Goal: Task Accomplishment & Management: Manage account settings

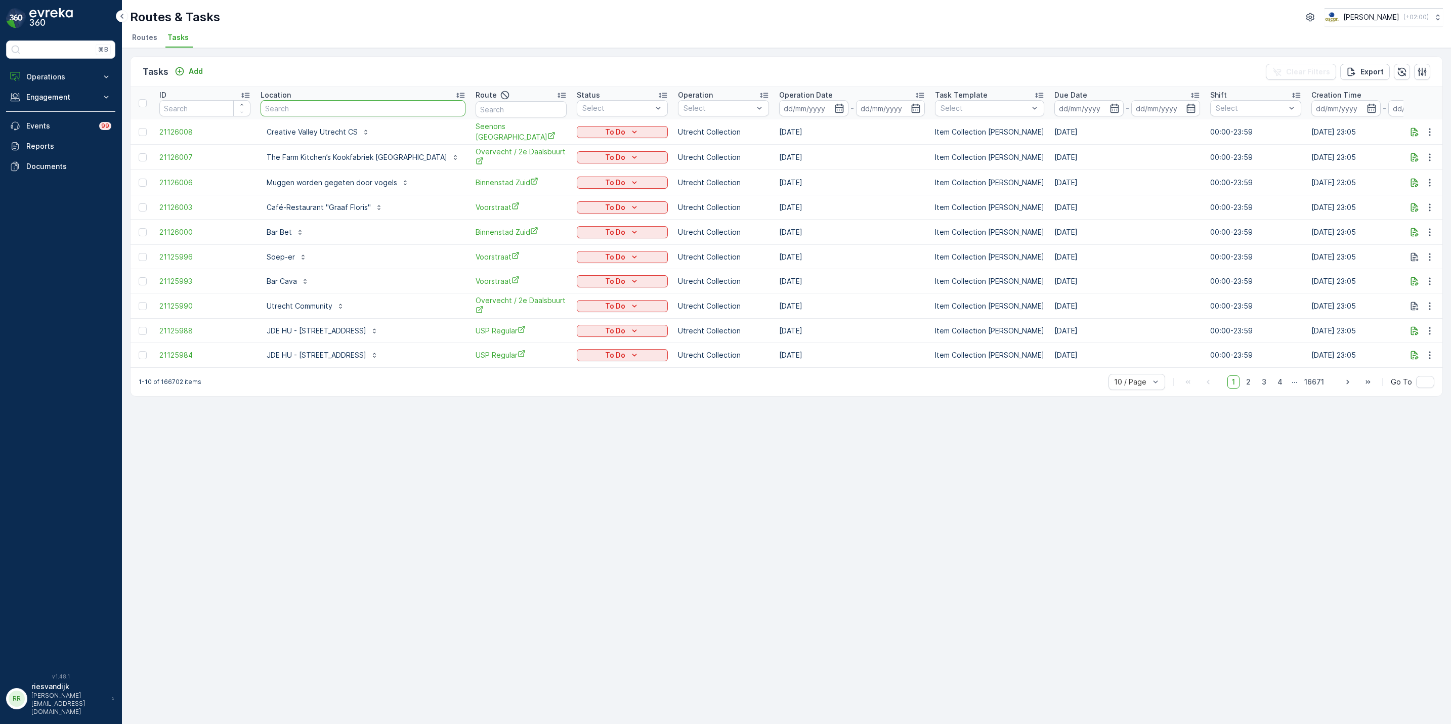
click at [389, 113] on input "text" at bounding box center [363, 108] width 205 height 16
type input "ijdock"
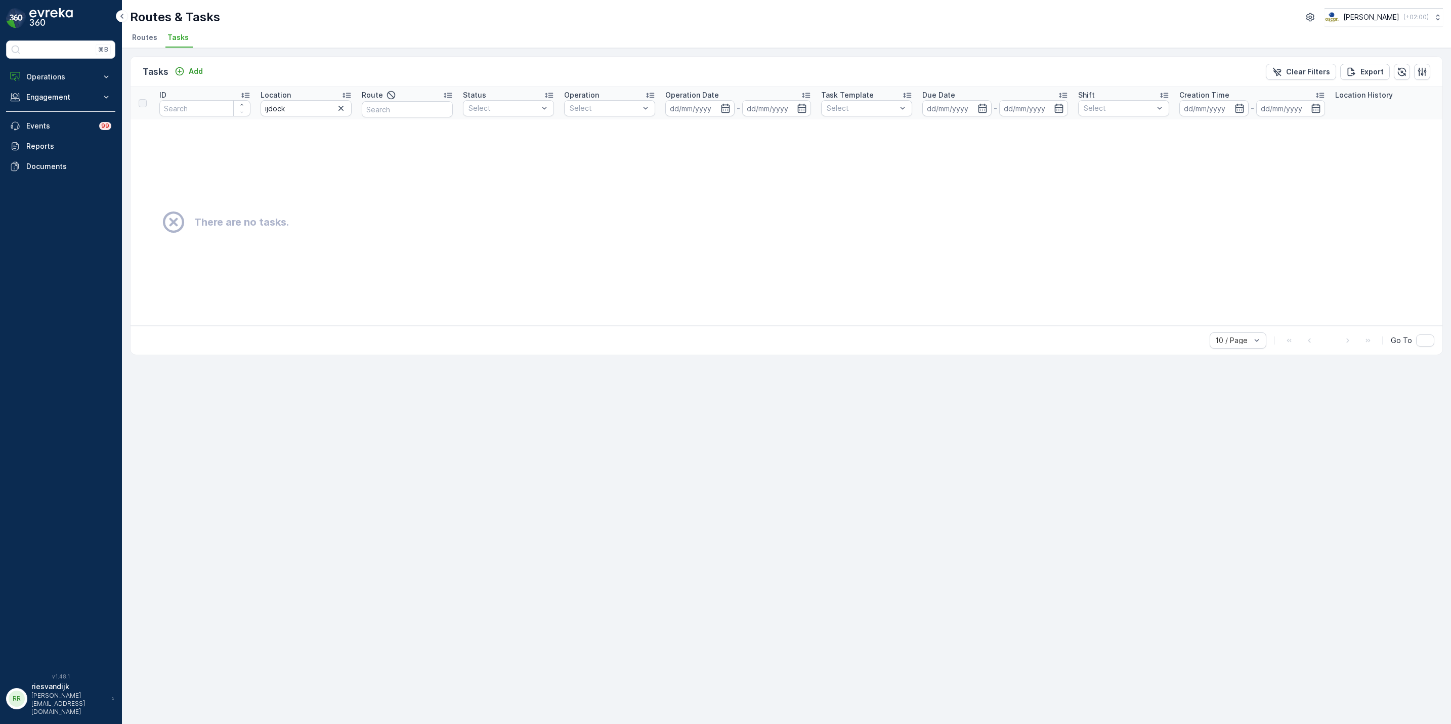
click at [321, 114] on input "ijdock" at bounding box center [306, 108] width 91 height 16
type input "ijdk"
click at [301, 114] on input "ijdk" at bounding box center [306, 108] width 91 height 16
type input "ijdok"
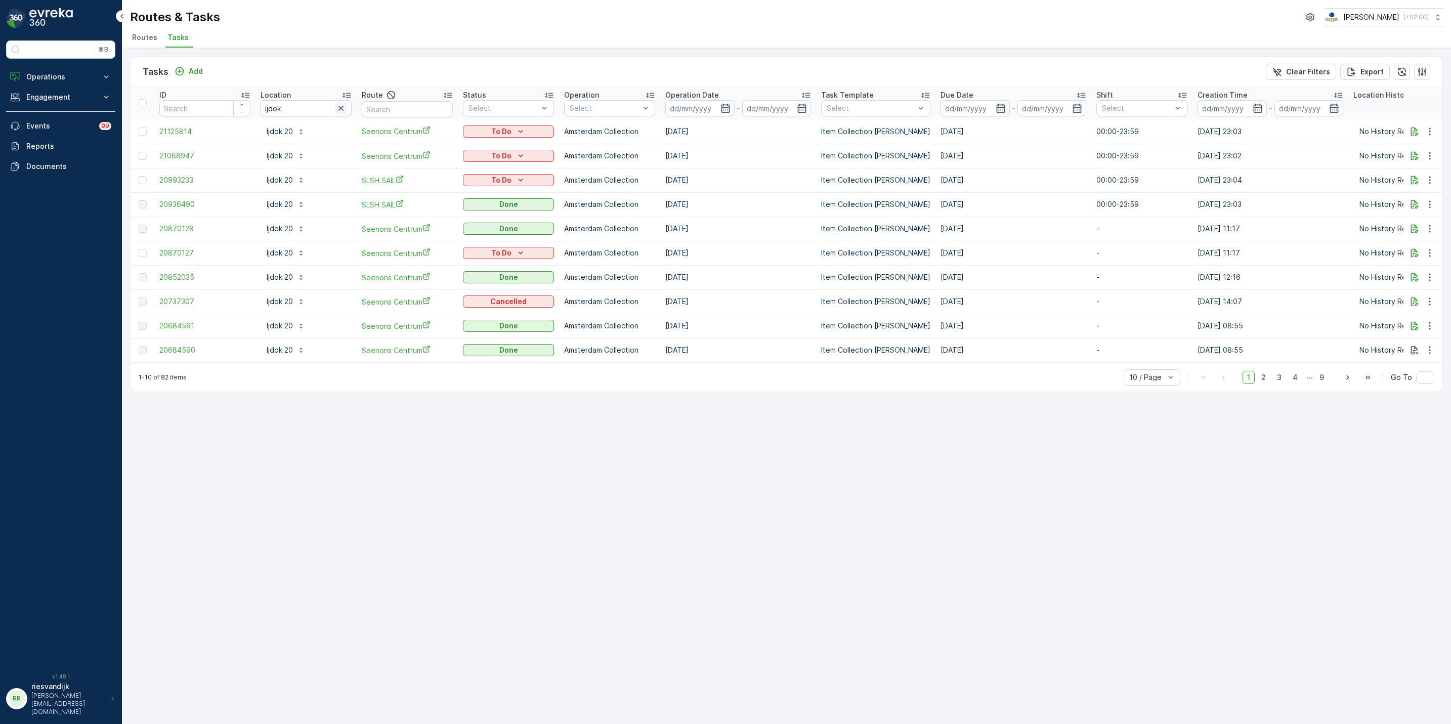
click at [340, 112] on icon "button" at bounding box center [341, 108] width 10 height 10
type input "sea"
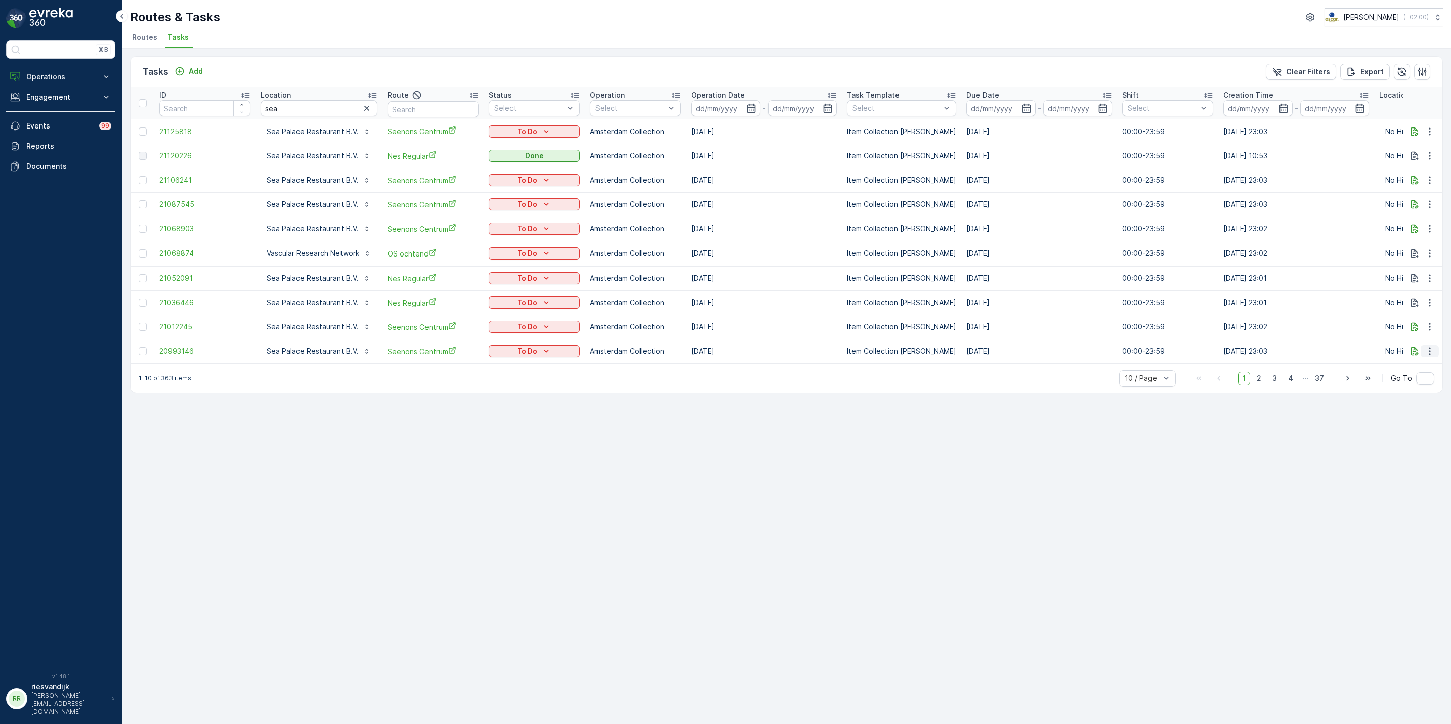
click at [1433, 352] on icon "button" at bounding box center [1430, 351] width 10 height 10
click at [1418, 393] on span "Change Route" at bounding box center [1403, 394] width 49 height 10
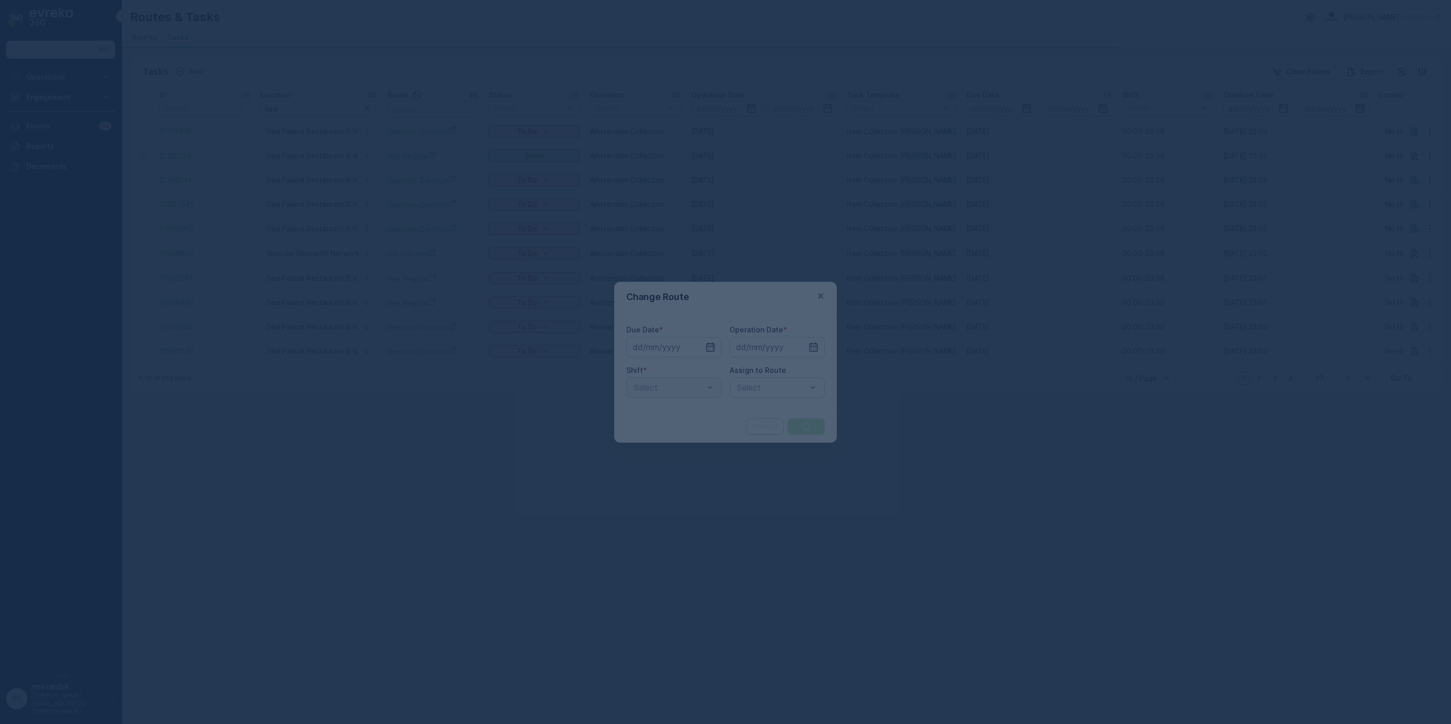
type input "[DATE]"
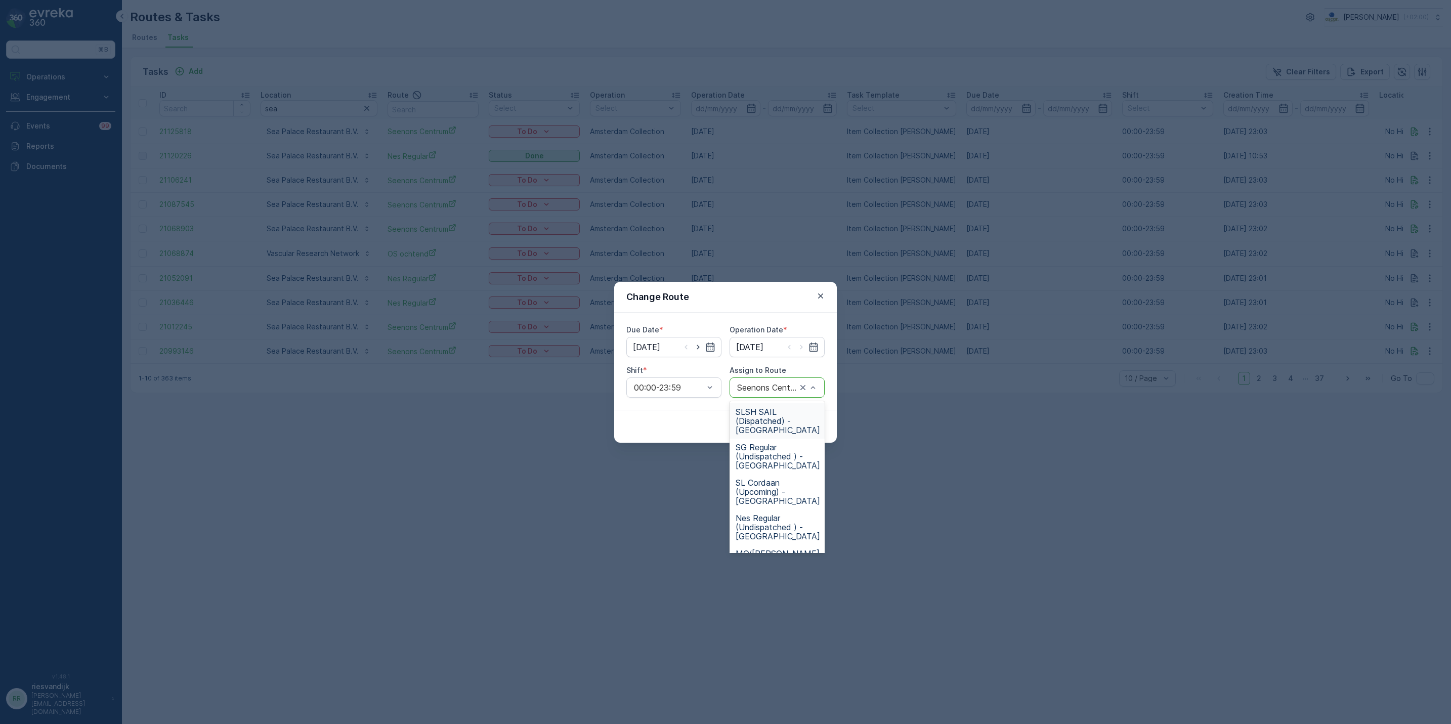
click at [758, 383] on div at bounding box center [767, 387] width 62 height 9
type input "nes"
click at [782, 426] on span "Nes Regular (Undispatched ) - [GEOGRAPHIC_DATA]" at bounding box center [778, 420] width 85 height 27
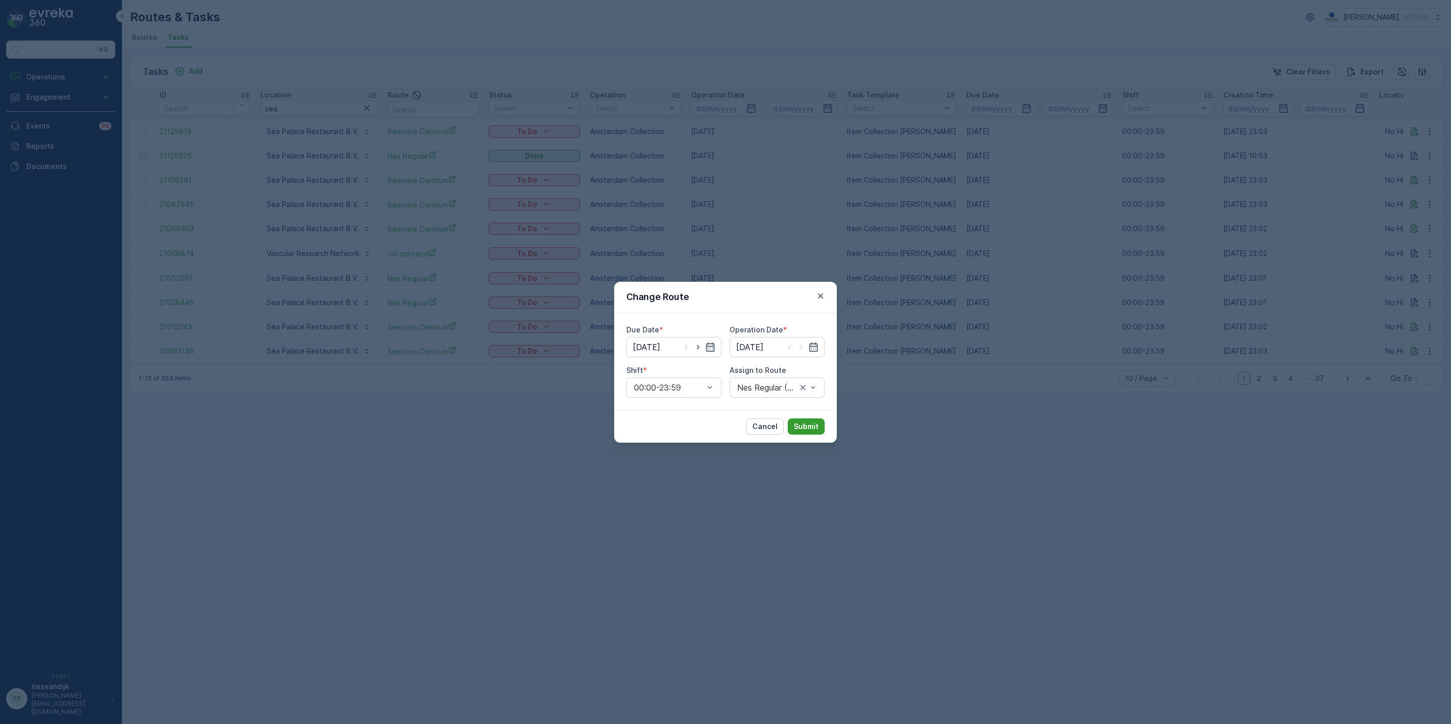
click at [801, 430] on p "Submit" at bounding box center [806, 427] width 25 height 10
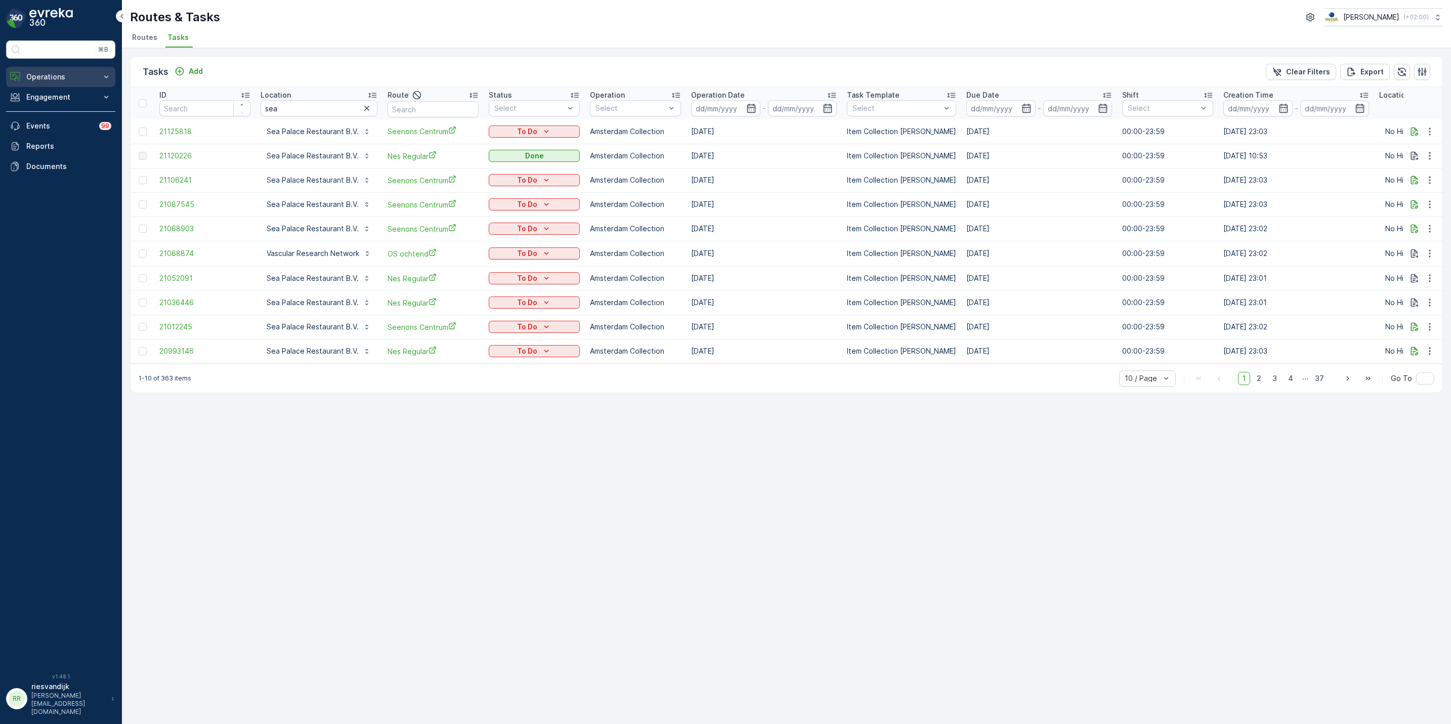
click at [70, 73] on p "Operations" at bounding box center [60, 77] width 69 height 10
click at [55, 134] on link "Cockpit" at bounding box center [69, 137] width 94 height 14
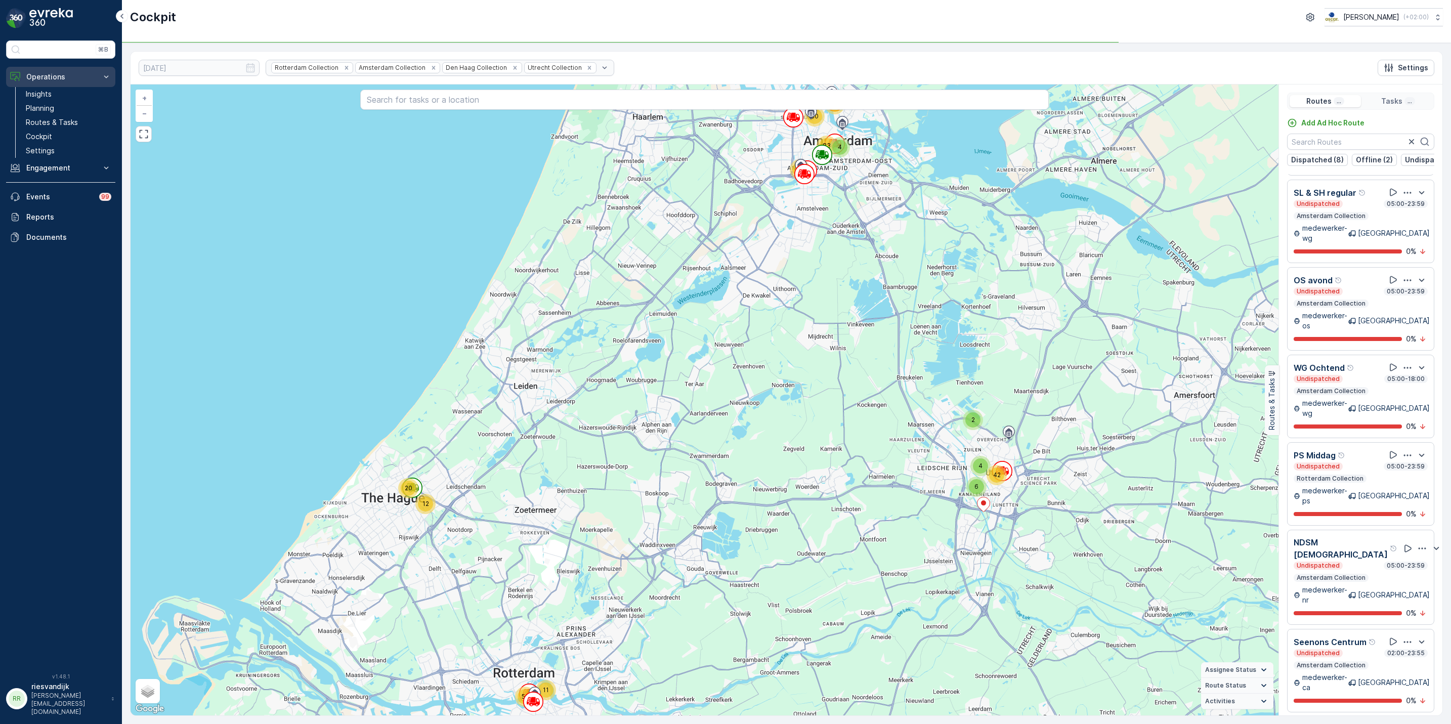
scroll to position [234, 0]
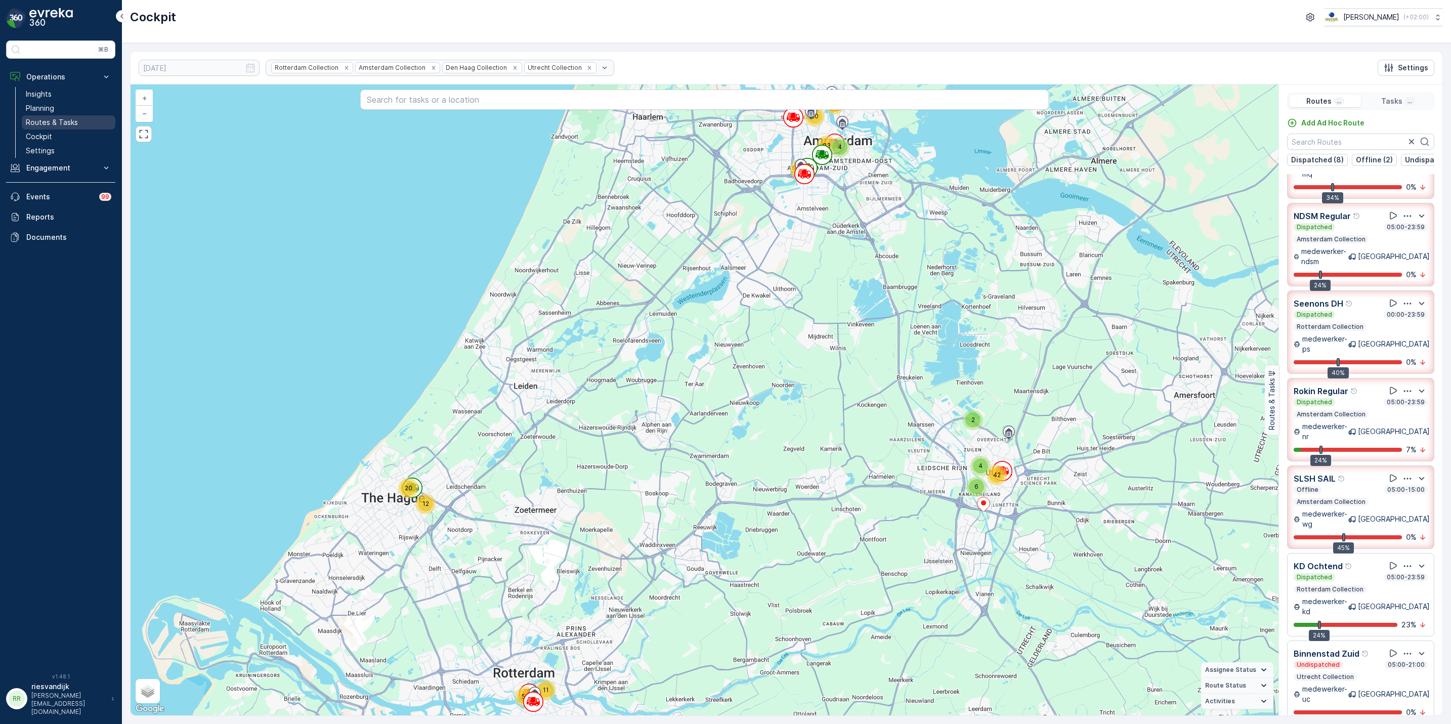
click at [58, 125] on p "Routes & Tasks" at bounding box center [52, 122] width 52 height 10
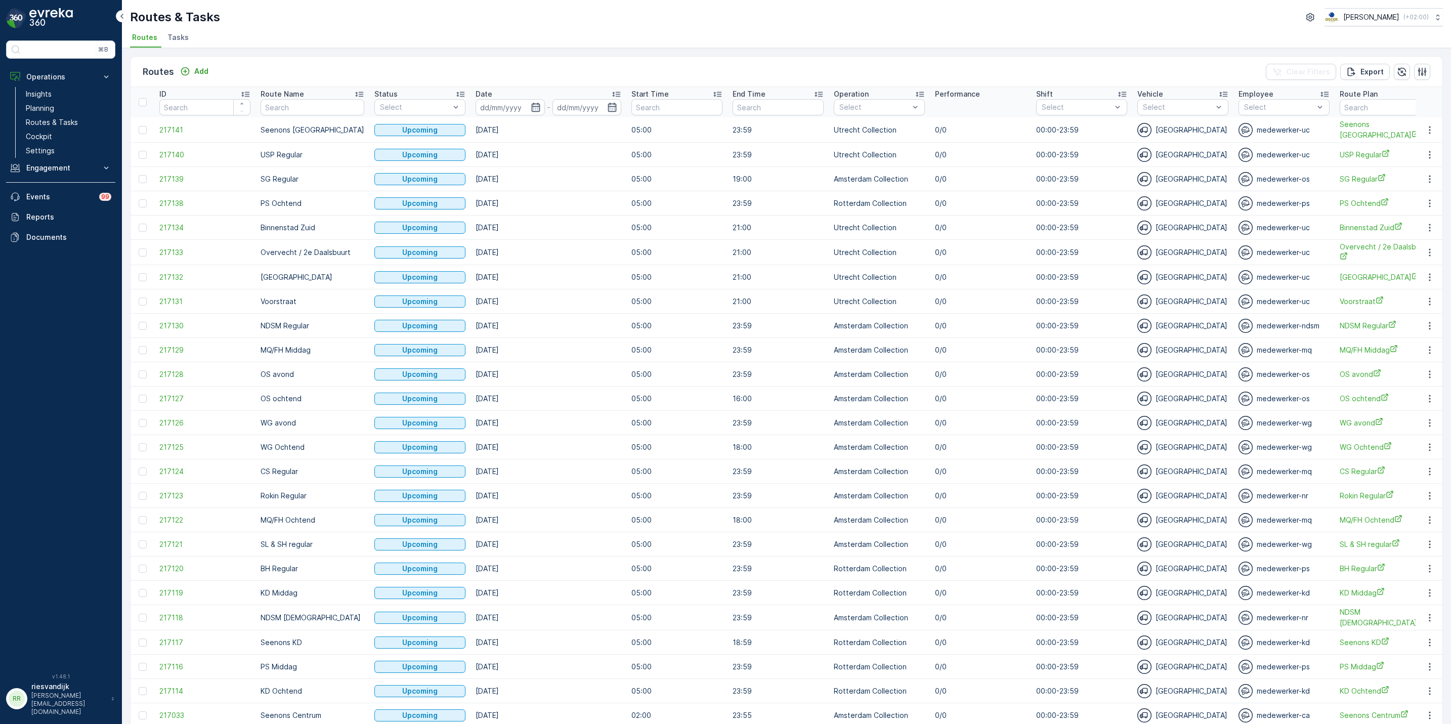
click at [183, 41] on span "Tasks" at bounding box center [177, 37] width 21 height 10
